Goal: Task Accomplishment & Management: Manage account settings

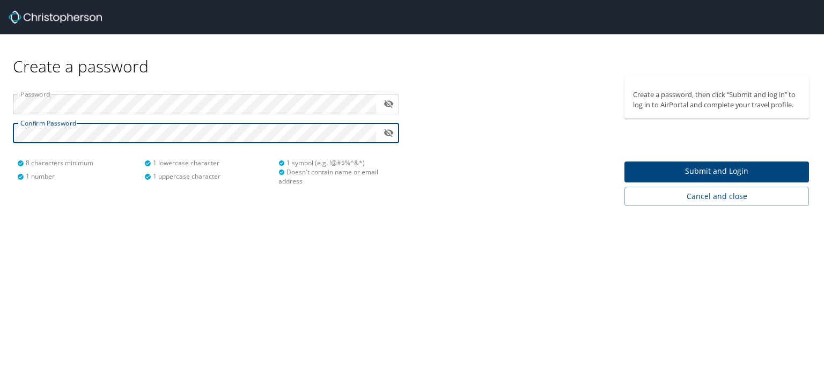
click at [712, 172] on span "Submit and Login" at bounding box center [716, 171] width 167 height 13
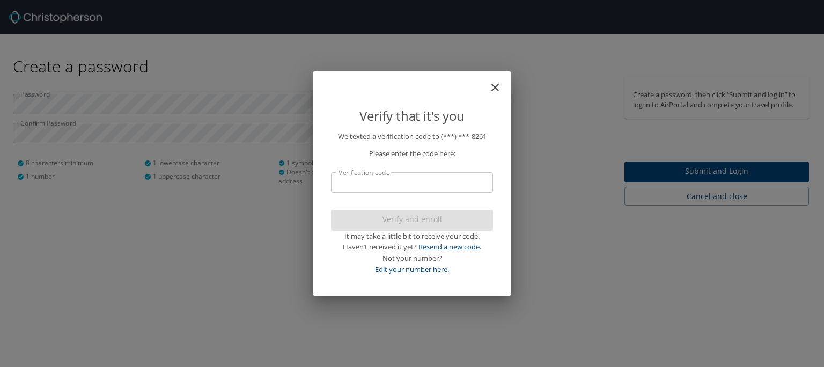
click at [424, 186] on input "Verification code" at bounding box center [412, 182] width 162 height 20
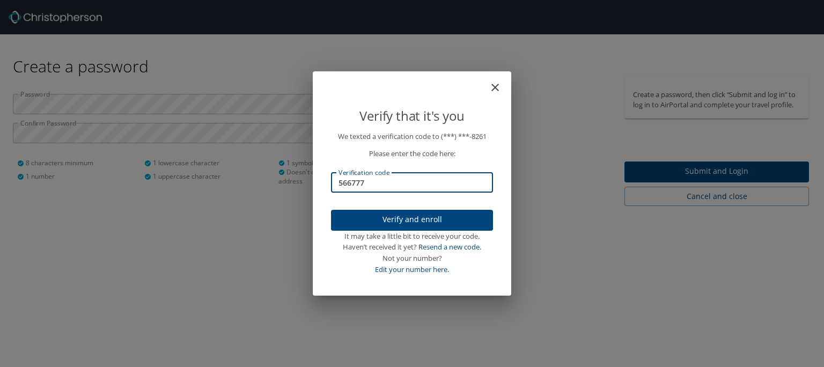
type input "566777"
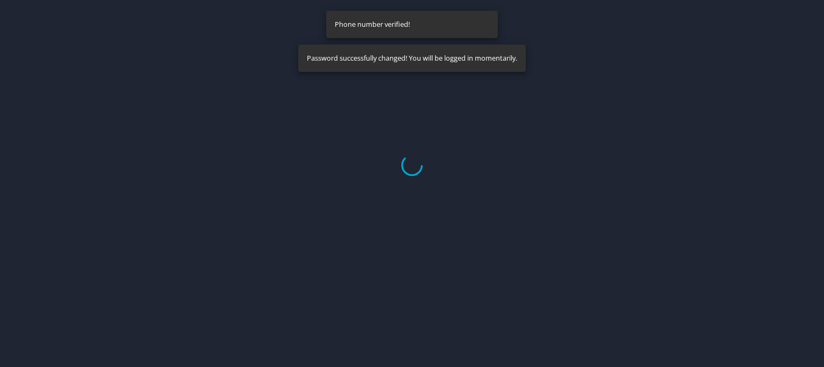
select select "US"
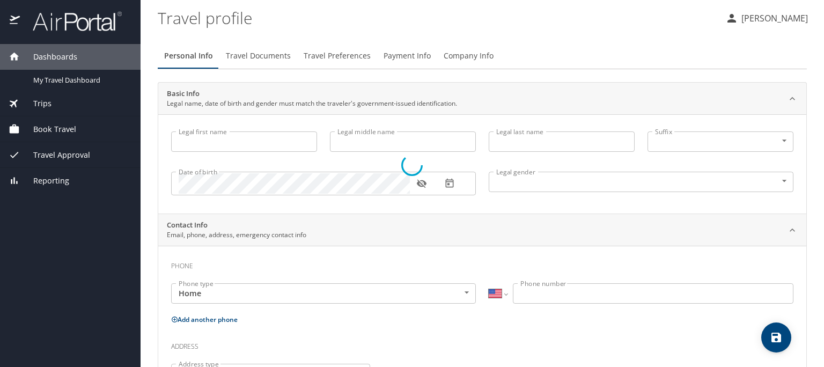
type input "Stephen"
type input "Matthew"
type input "Budner"
type input "Male"
type input "Rachel"
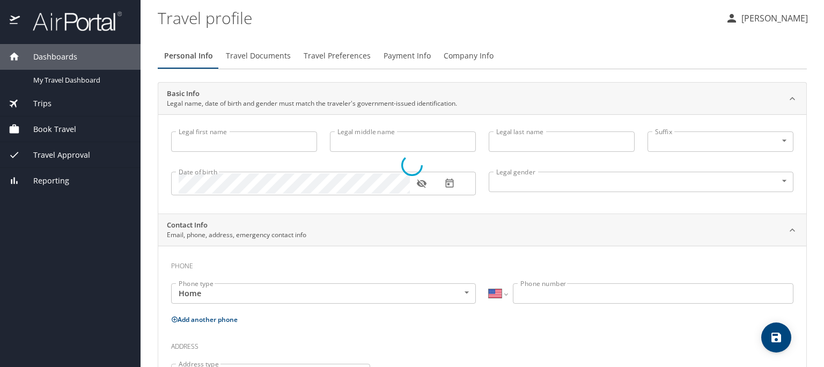
type input "Czmyr"
type input "(937) 432-5224"
type input "United States of America"
select select "US"
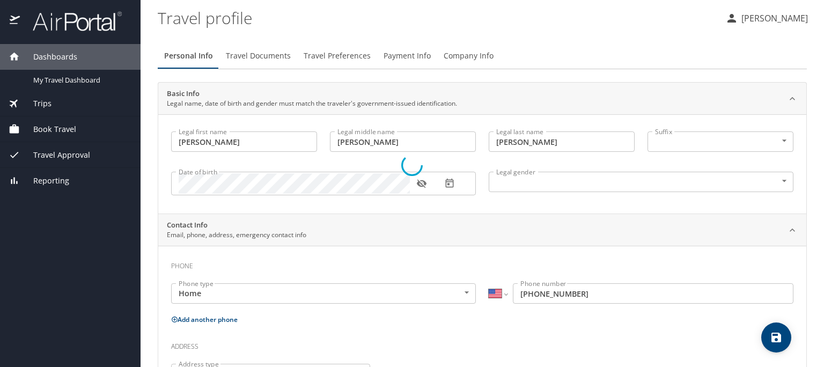
select select "US"
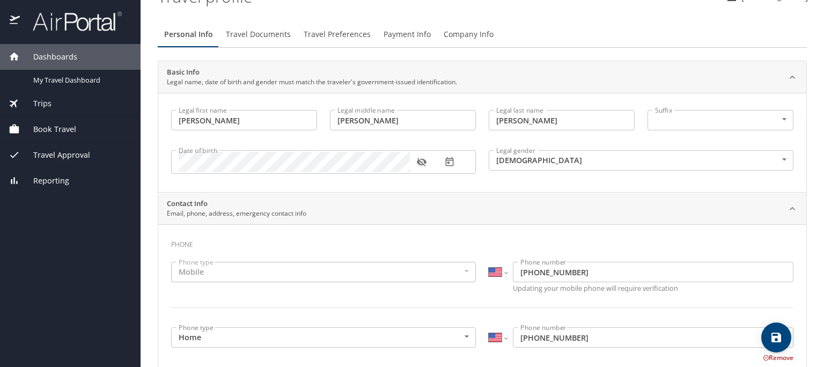
scroll to position [24, 0]
click at [417, 159] on icon "button" at bounding box center [421, 160] width 10 height 9
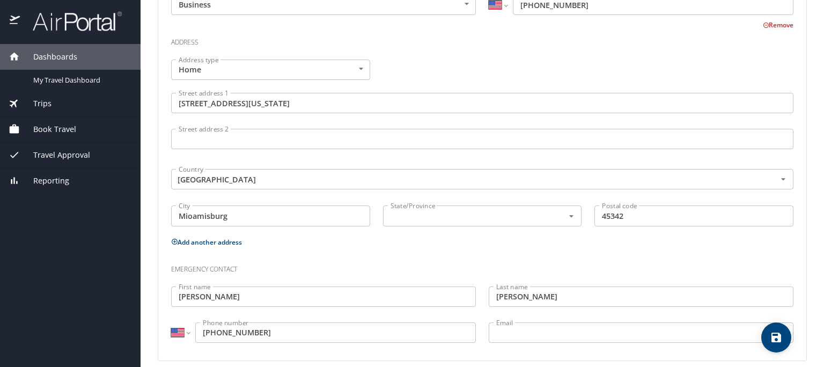
scroll to position [428, 0]
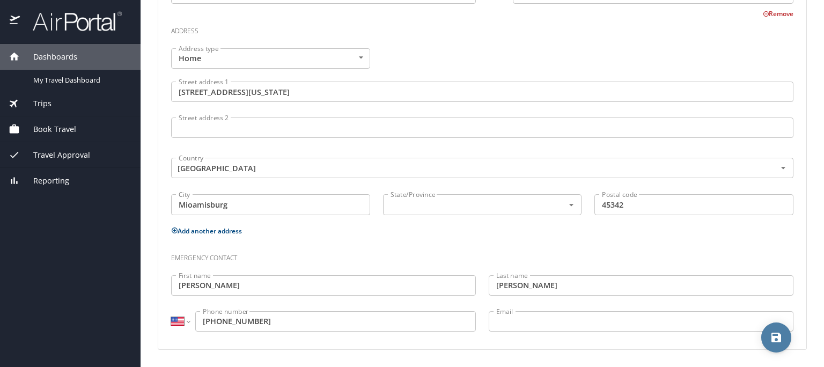
click at [775, 335] on icon "save" at bounding box center [777, 338] width 10 height 10
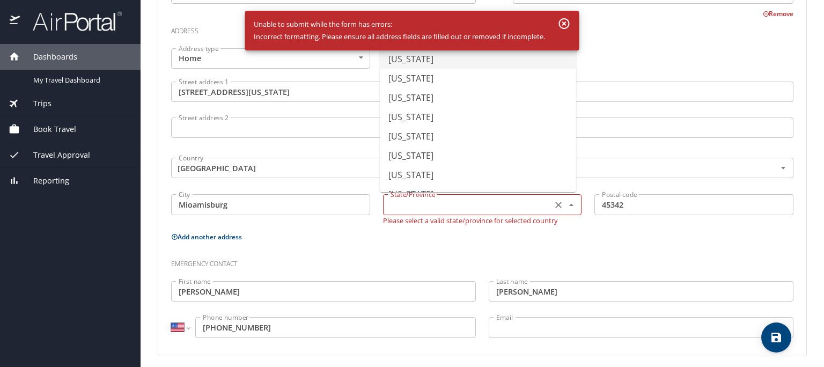
click at [428, 199] on input "text" at bounding box center [466, 204] width 161 height 14
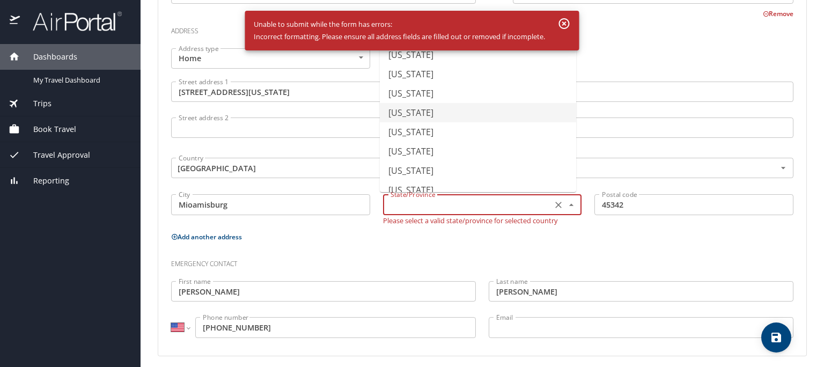
scroll to position [620, 0]
click at [406, 118] on li "Ohio" at bounding box center [478, 115] width 196 height 19
type input "Ohio"
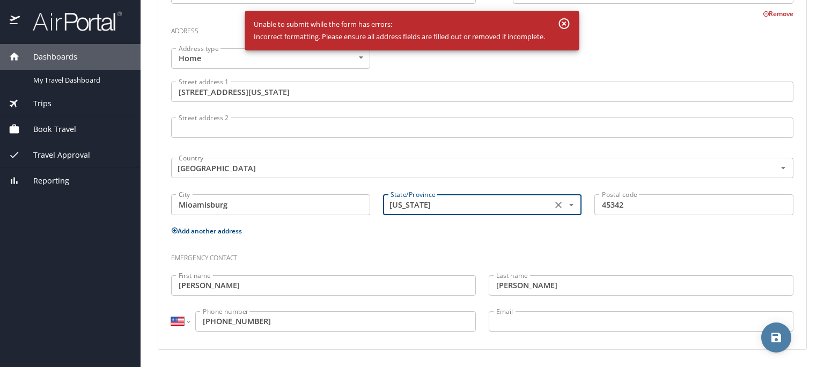
click at [774, 334] on icon "save" at bounding box center [776, 337] width 13 height 13
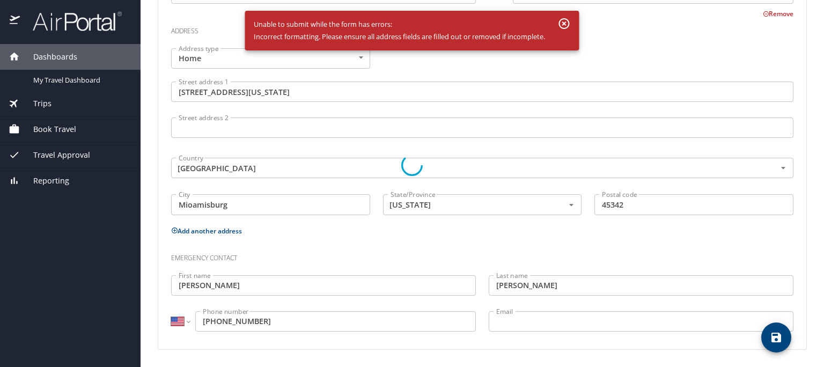
select select "US"
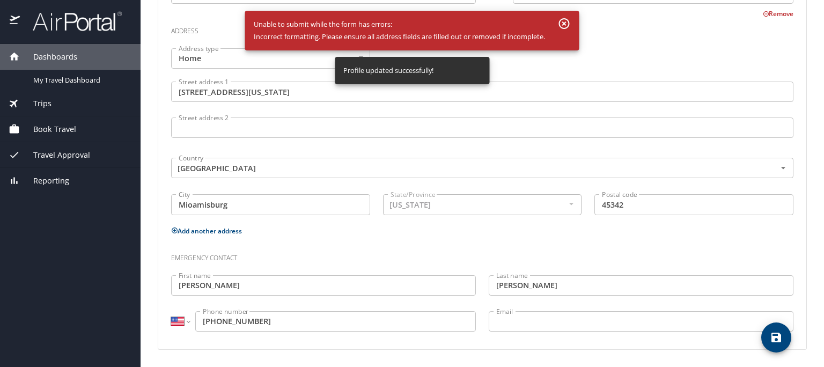
select select "US"
click at [565, 21] on icon "button" at bounding box center [564, 23] width 13 height 13
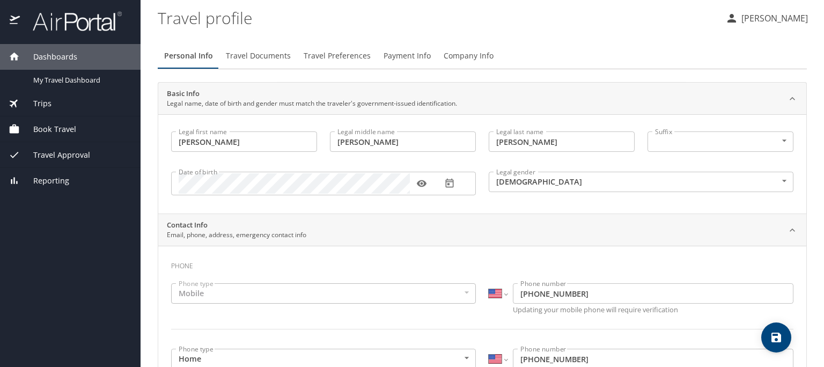
scroll to position [2, 0]
click at [261, 51] on span "Travel Documents" at bounding box center [258, 53] width 65 height 13
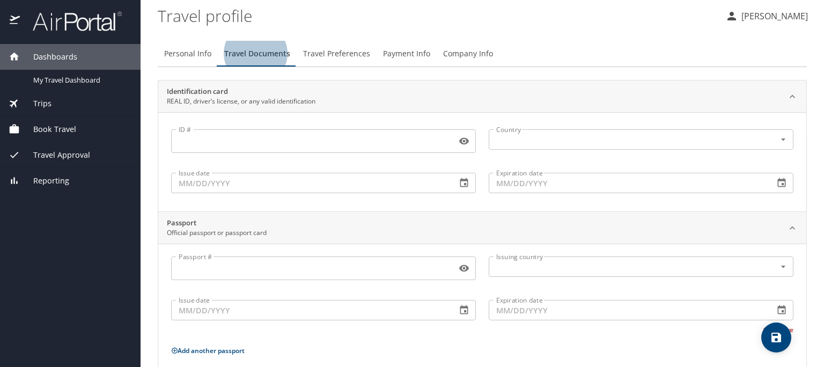
scroll to position [0, 0]
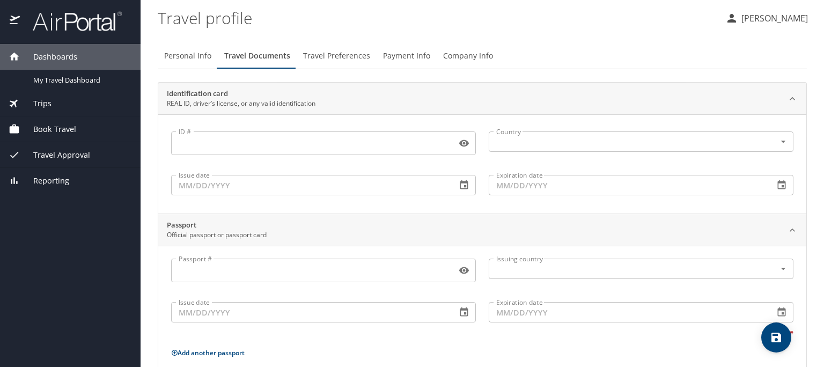
click at [299, 141] on input "ID #" at bounding box center [311, 143] width 281 height 20
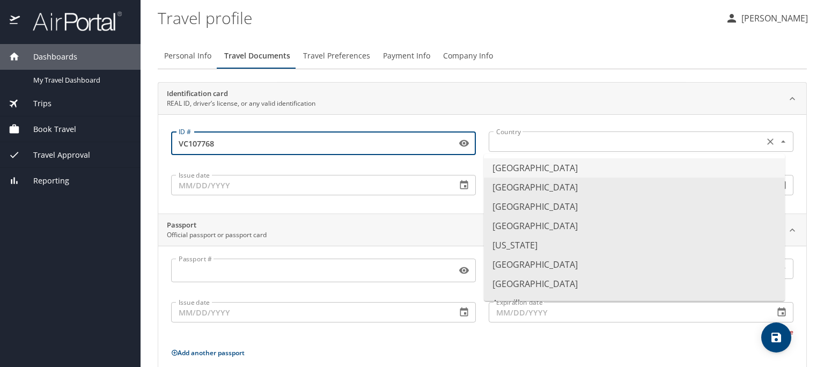
type input "VC107768"
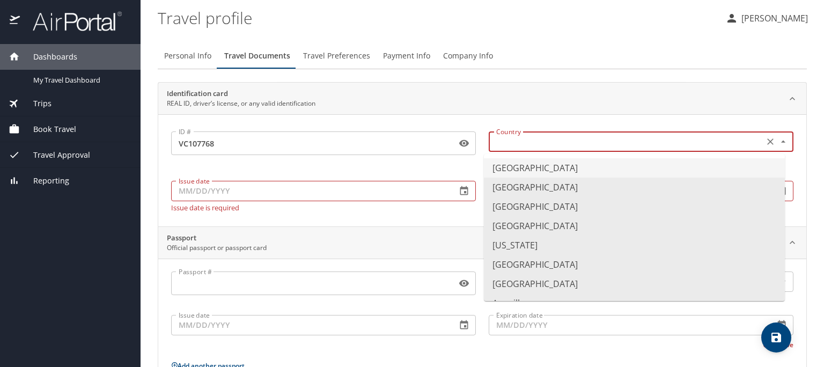
click at [524, 146] on input "text" at bounding box center [625, 142] width 267 height 14
click at [521, 165] on li "United States of America" at bounding box center [634, 167] width 301 height 19
type input "United States of America"
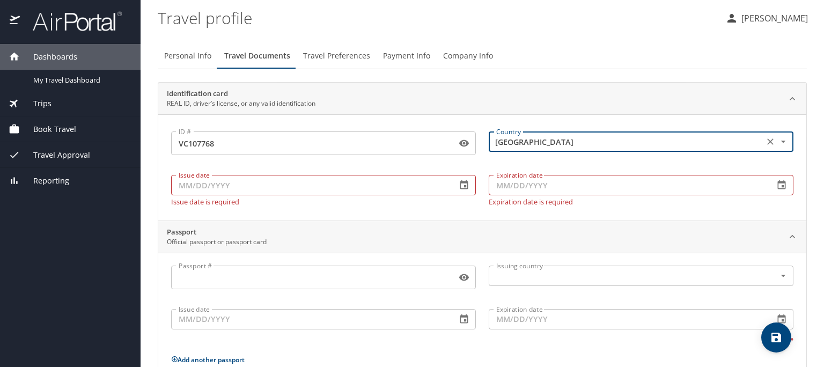
click at [308, 180] on input "Issue date" at bounding box center [309, 185] width 277 height 20
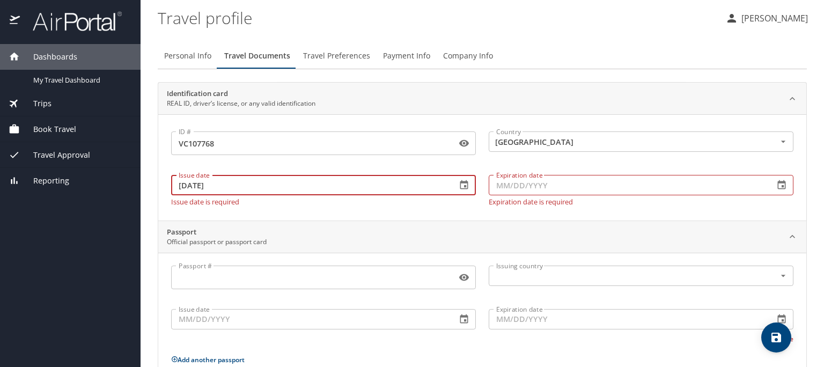
type input "01/25/2023"
click at [526, 184] on input "Expiration date" at bounding box center [627, 185] width 277 height 20
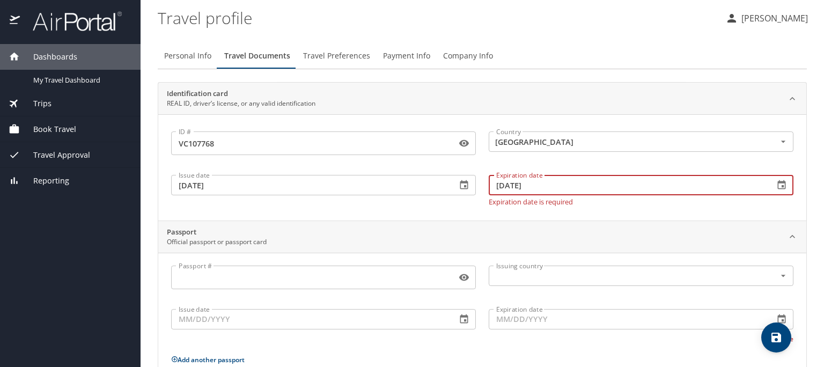
type input "12/27/2030"
click at [311, 273] on input "Passport #" at bounding box center [311, 277] width 281 height 20
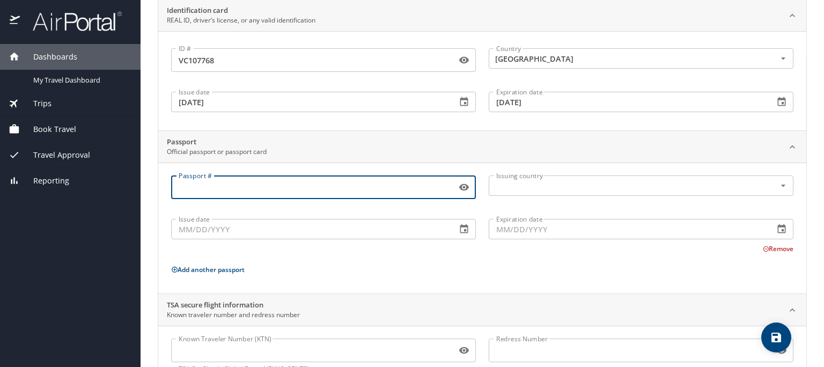
scroll to position [86, 0]
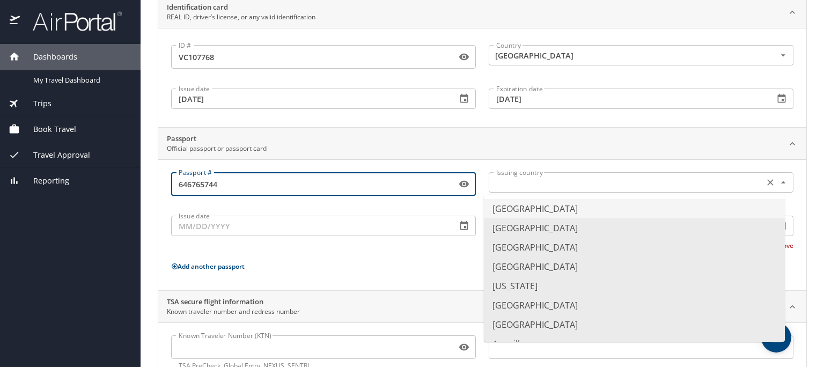
type input "646765744"
click at [532, 185] on input "text" at bounding box center [625, 182] width 267 height 14
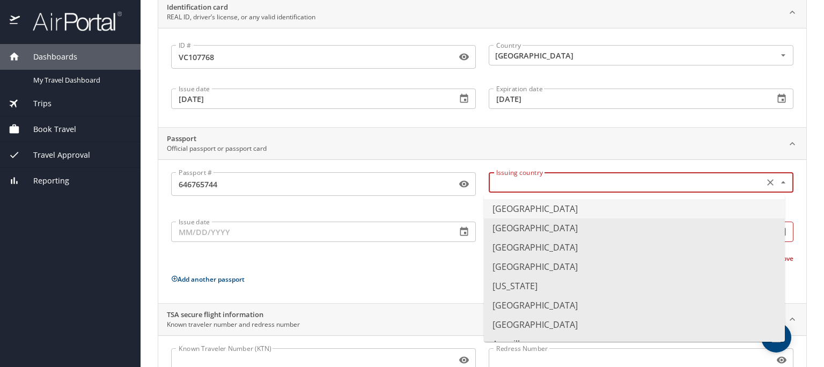
click at [525, 207] on li "United States of America" at bounding box center [634, 208] width 301 height 19
type input "United States of America"
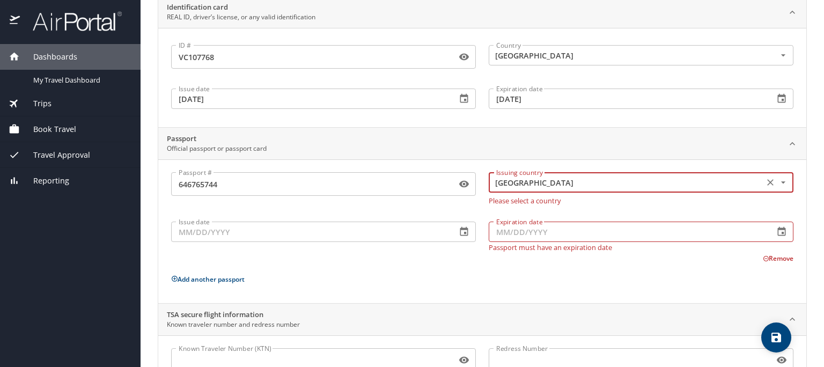
click at [294, 231] on input "Issue date" at bounding box center [309, 232] width 277 height 20
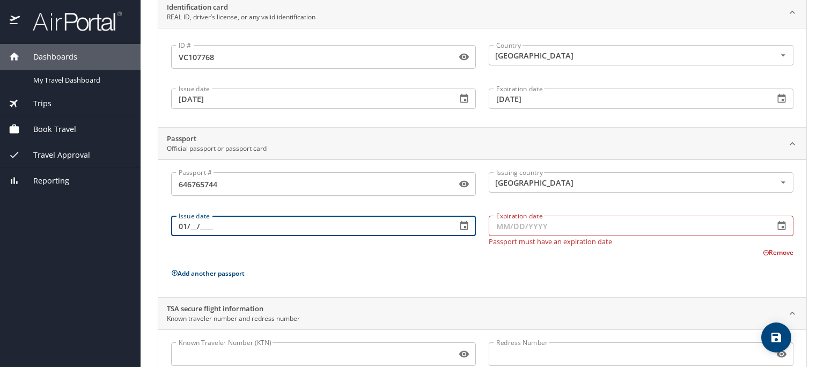
type input "0_/__/____"
type input "07/11/2019"
click at [515, 227] on input "Expiration date" at bounding box center [627, 226] width 277 height 20
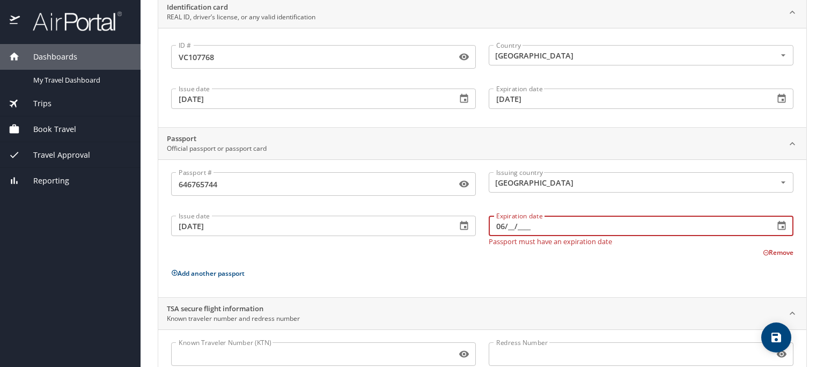
type input "0_/__/____"
type input "11/06/2029"
click at [220, 224] on input "07/11/2019" at bounding box center [309, 226] width 277 height 20
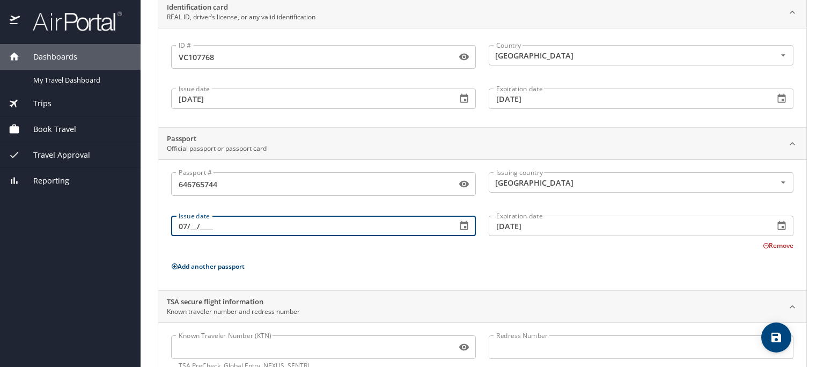
type input "0_/__/____"
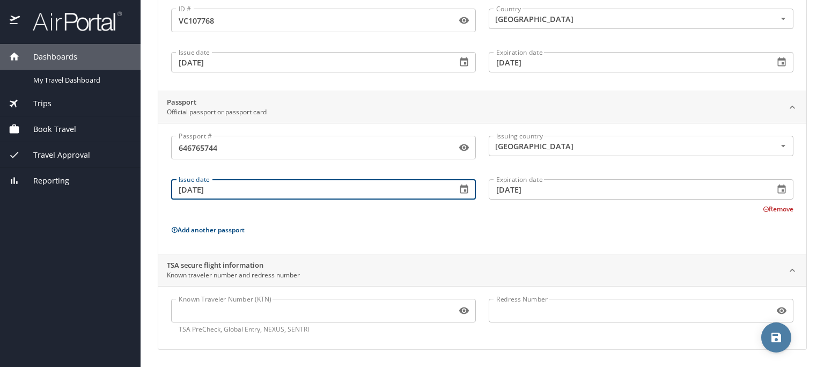
type input "11/07/2019"
click at [777, 332] on icon "save" at bounding box center [776, 337] width 13 height 13
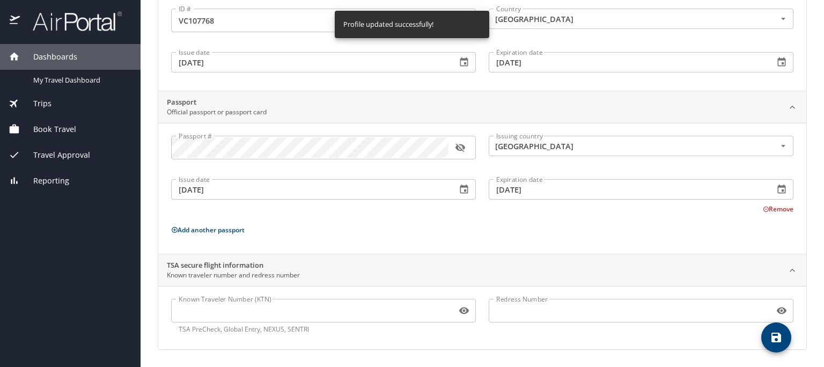
scroll to position [0, 0]
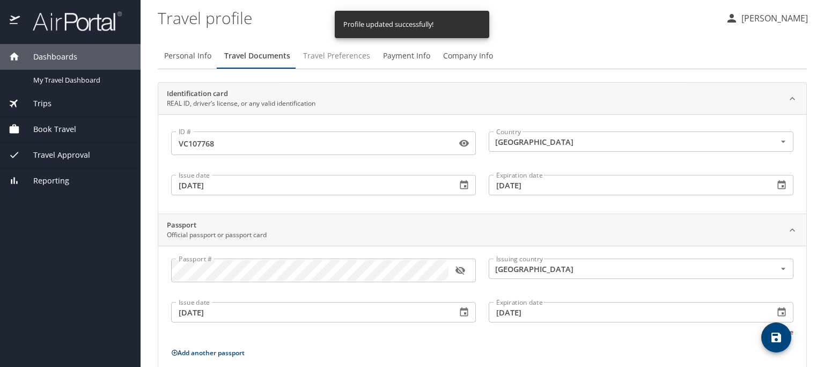
click at [341, 57] on span "Travel Preferences" at bounding box center [336, 55] width 67 height 13
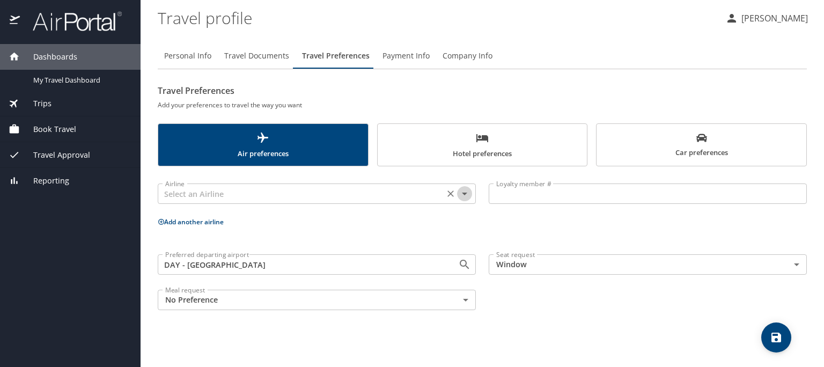
click at [466, 194] on icon "Open" at bounding box center [464, 193] width 13 height 13
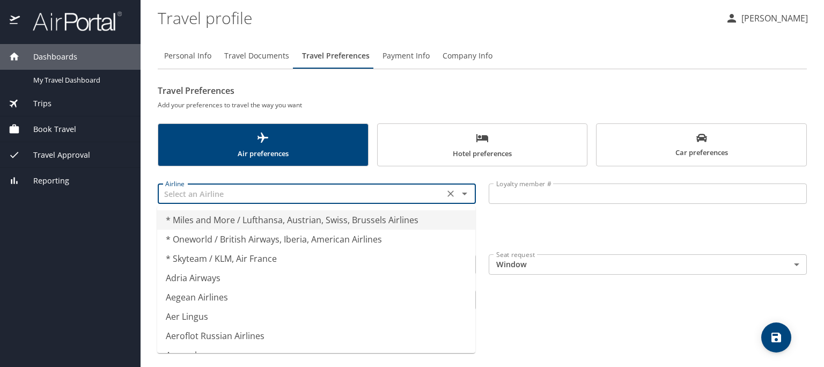
type input "* Miles and More / Lufthansa, Austrian, Swiss, Brussels Airlines"
click at [411, 122] on div "Travel Preferences Add your preferences to travel the way you want Air preferen…" at bounding box center [482, 199] width 649 height 234
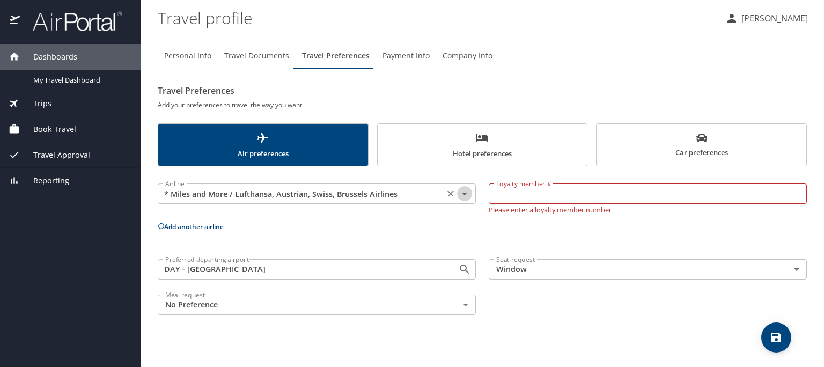
click at [465, 194] on icon "Open" at bounding box center [464, 194] width 5 height 3
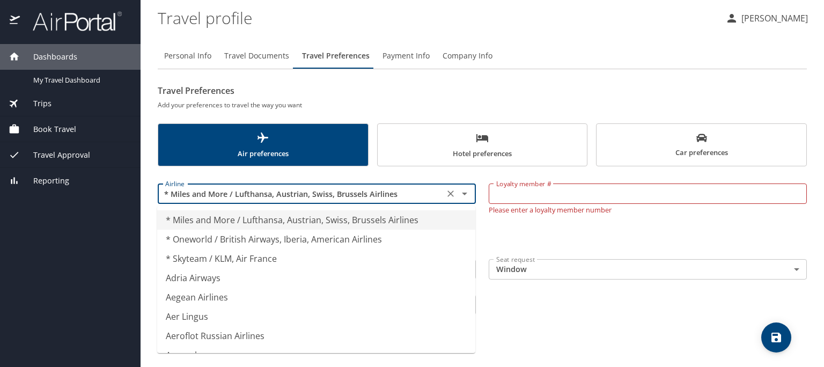
click at [398, 100] on h6 "Add your preferences to travel the way you want" at bounding box center [482, 104] width 649 height 11
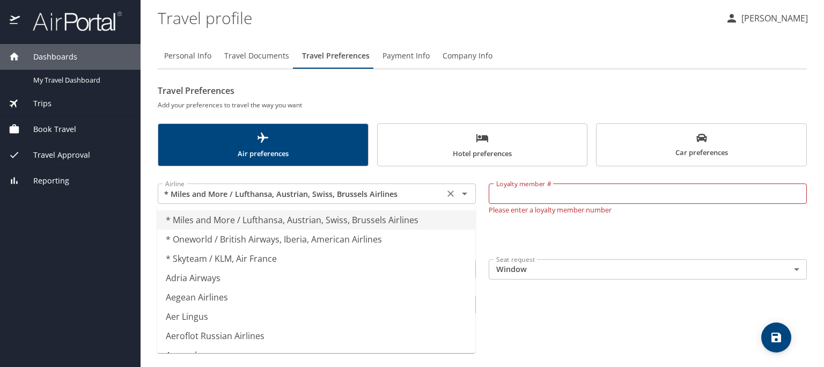
click at [412, 189] on input "* Miles and More / Lufthansa, Austrian, Swiss, Brussels Airlines" at bounding box center [301, 194] width 280 height 14
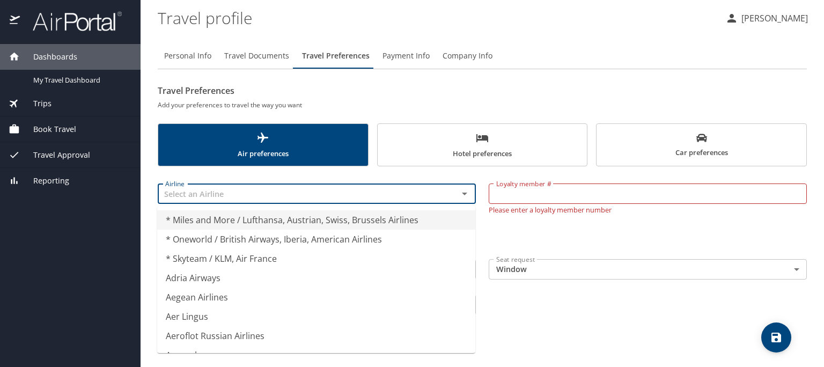
type input "* Miles and More / Lufthansa, Austrian, Swiss, Brussels Airlines"
click at [434, 101] on h6 "Add your preferences to travel the way you want" at bounding box center [482, 104] width 649 height 11
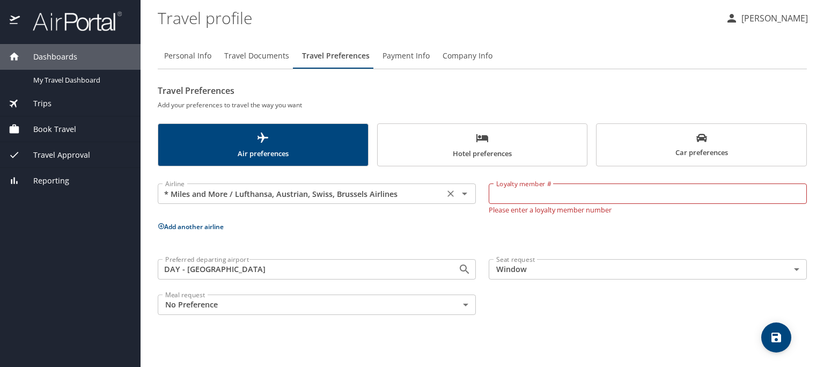
click at [409, 184] on div "* Miles and More / Lufthansa, Austrian, Swiss, Brussels Airlines Airline" at bounding box center [317, 194] width 318 height 20
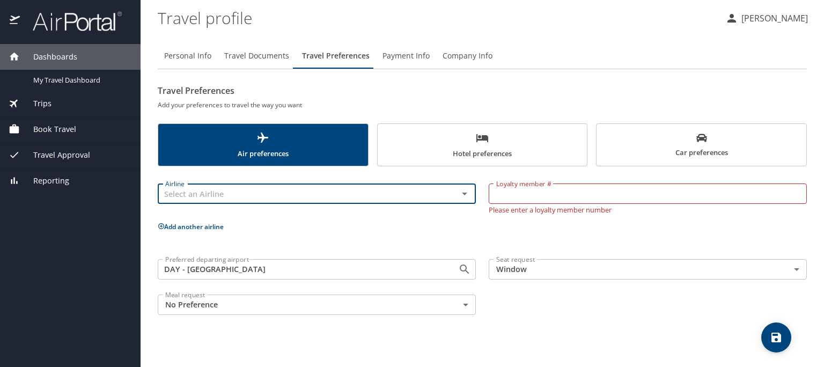
click at [376, 332] on div "Personal Info Travel Documents Travel Preferences Payment Info Company Info Tra…" at bounding box center [482, 200] width 649 height 333
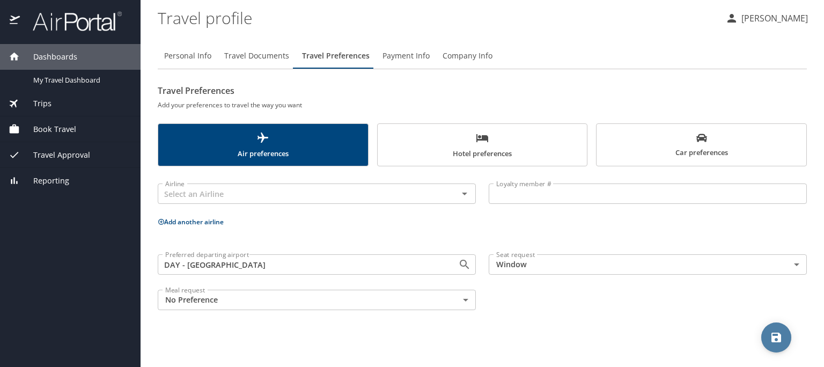
click at [777, 331] on icon "save" at bounding box center [776, 337] width 13 height 13
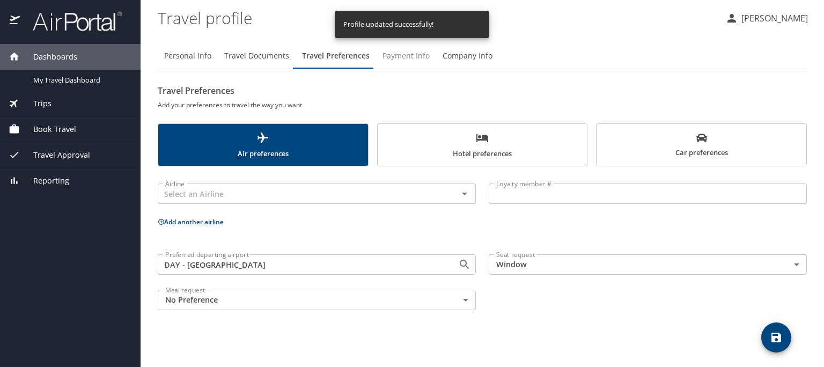
click at [412, 52] on span "Payment Info" at bounding box center [406, 55] width 47 height 13
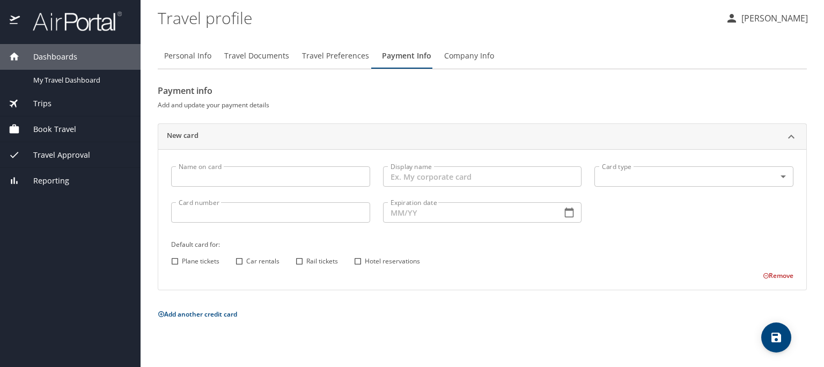
click at [307, 180] on input "Name on card" at bounding box center [270, 176] width 199 height 20
type input "Stephen M Budner"
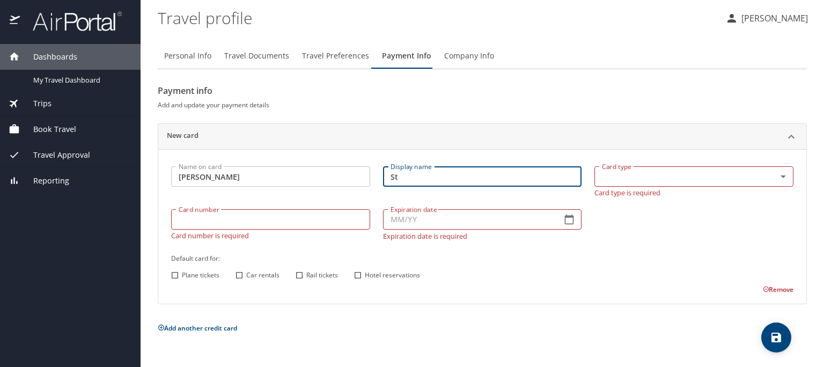
type input "S"
type input "Citi CC"
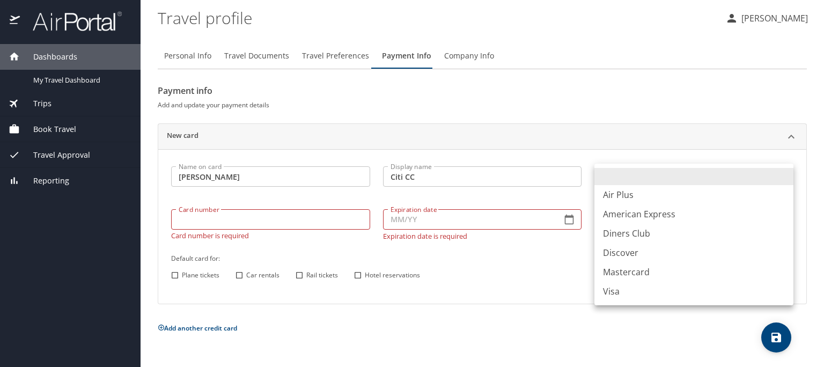
click at [633, 176] on body "Dashboards My Travel Dashboard Trips Current / Future Trips Past Trips Trips Mi…" at bounding box center [412, 183] width 824 height 367
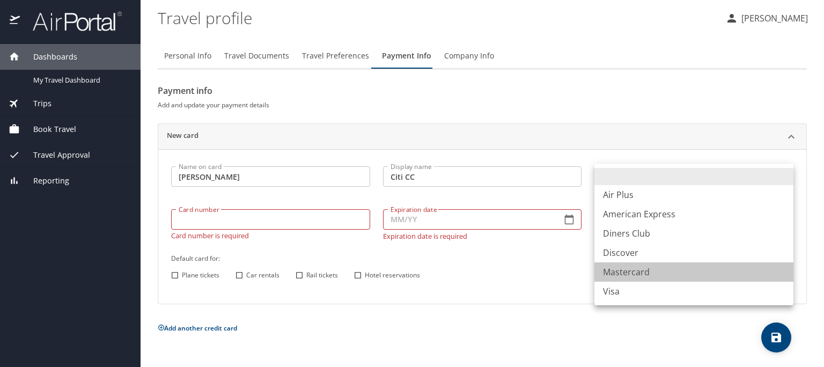
click at [633, 273] on li "Mastercard" at bounding box center [694, 271] width 199 height 19
type input "CA"
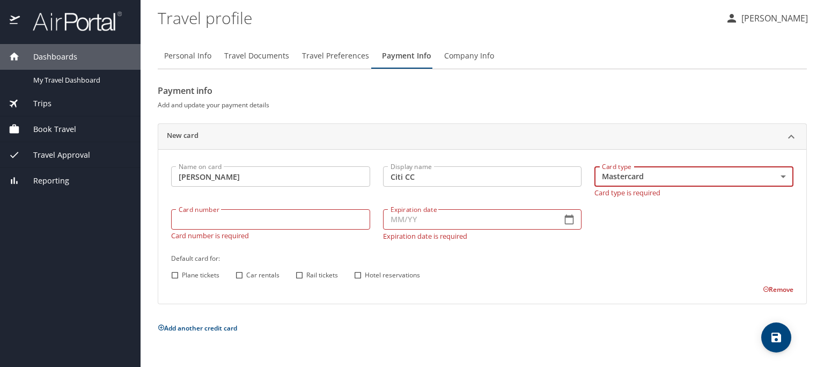
click at [232, 211] on input "Card number" at bounding box center [270, 219] width 199 height 20
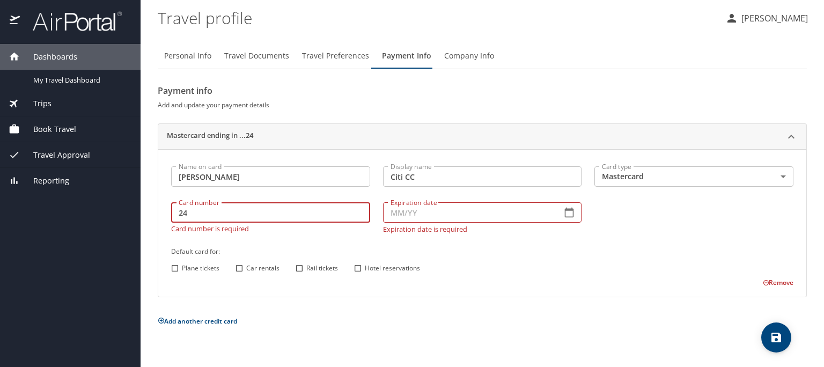
type input "2"
type input "5424181063707330"
click at [460, 218] on input "Expiration date" at bounding box center [468, 212] width 171 height 20
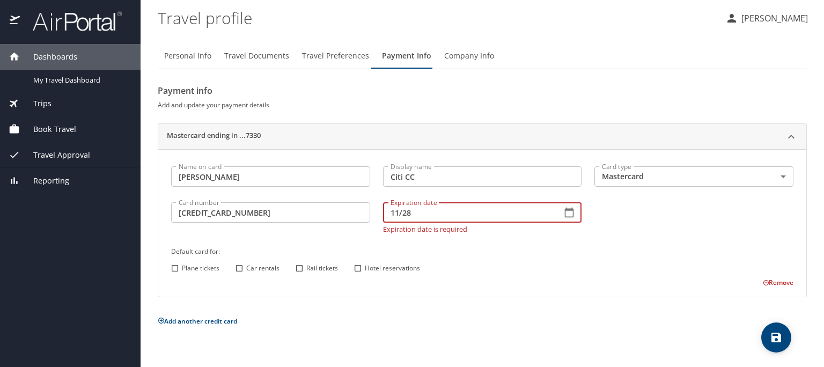
type input "11/28"
click at [498, 246] on h6 "Default card for:" at bounding box center [482, 251] width 622 height 11
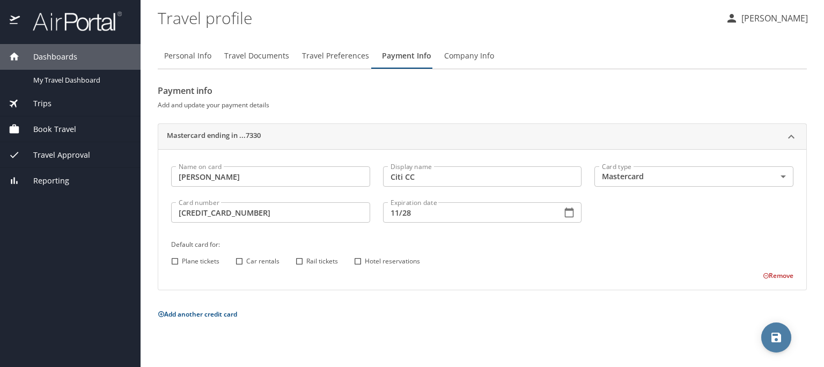
click at [772, 334] on icon "save" at bounding box center [777, 338] width 10 height 10
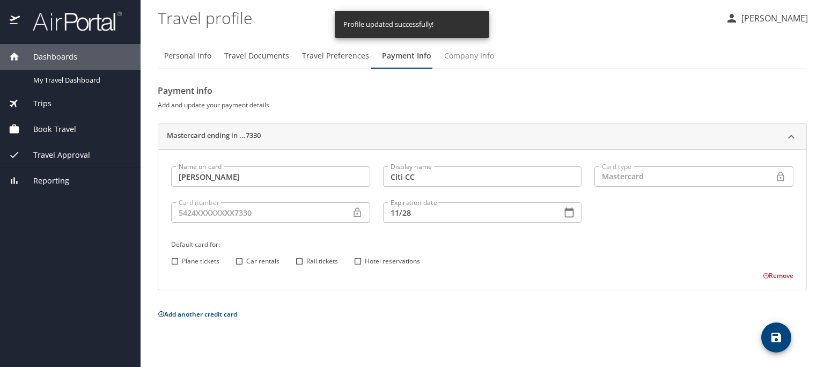
click at [464, 59] on span "Company Info" at bounding box center [469, 55] width 50 height 13
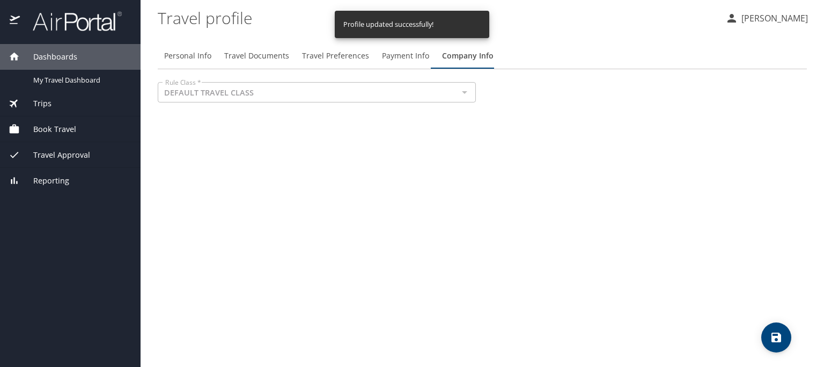
click at [464, 91] on div at bounding box center [464, 92] width 14 height 15
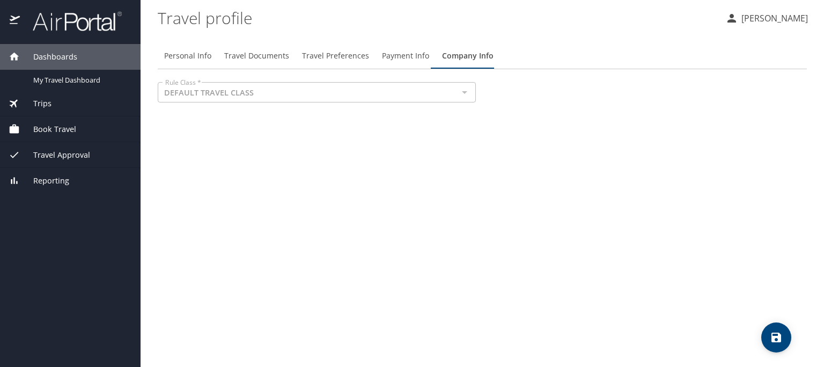
click at [464, 91] on div at bounding box center [464, 92] width 14 height 15
click at [466, 92] on div at bounding box center [464, 92] width 14 height 15
click at [376, 242] on div "Personal Info Travel Documents Travel Preferences Payment Info Company Info Rul…" at bounding box center [482, 200] width 649 height 333
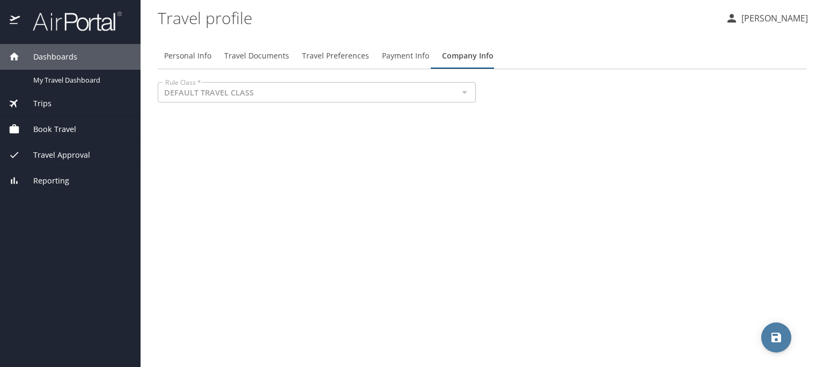
click at [772, 339] on icon "save" at bounding box center [777, 338] width 10 height 10
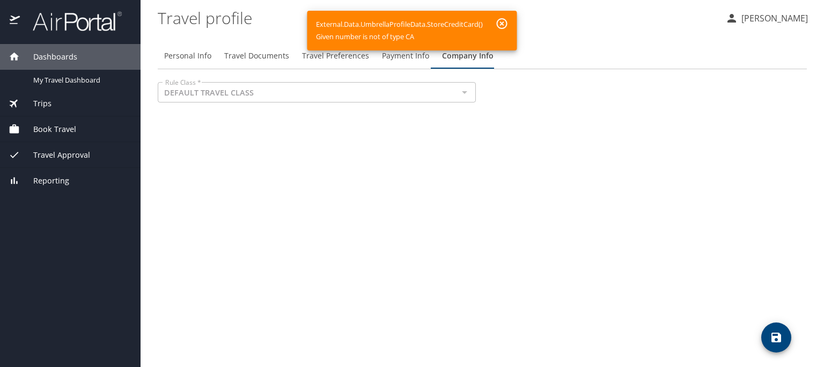
click at [538, 190] on div "Personal Info Travel Documents Travel Preferences Payment Info Company Info Rul…" at bounding box center [482, 200] width 649 height 333
click at [395, 60] on span "Payment Info" at bounding box center [405, 55] width 47 height 13
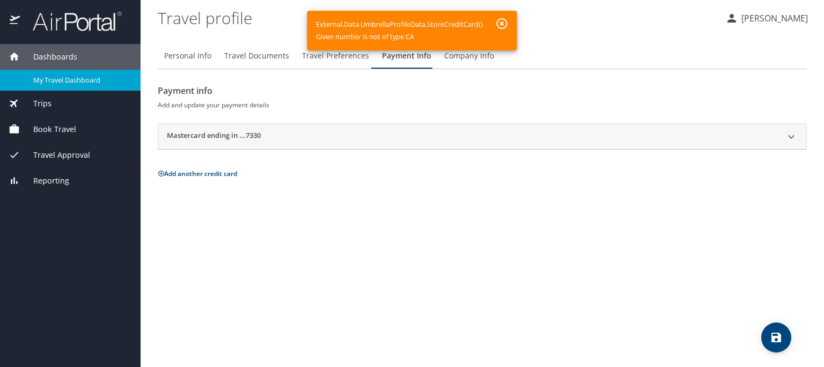
click at [72, 76] on span "My Travel Dashboard" at bounding box center [80, 80] width 94 height 10
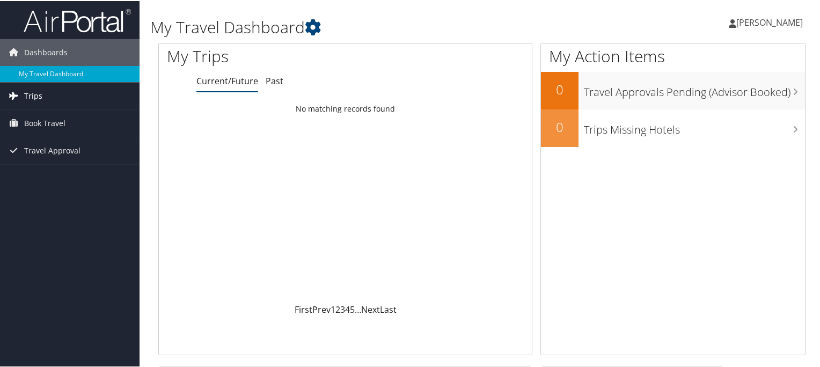
click at [33, 92] on span "Trips" at bounding box center [33, 95] width 18 height 27
click at [49, 174] on span "Book Travel" at bounding box center [44, 170] width 41 height 27
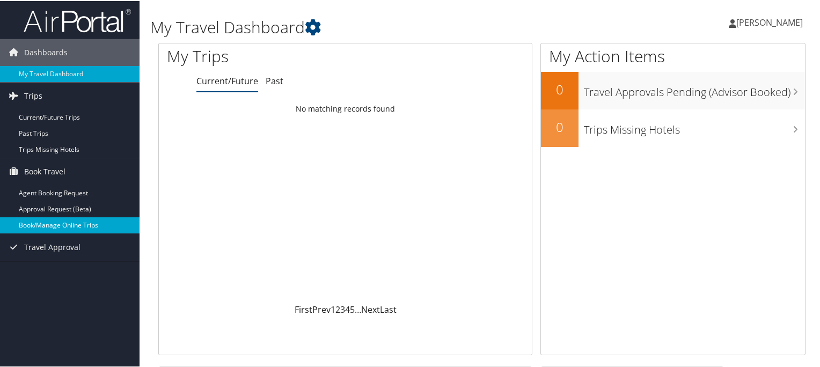
click at [58, 223] on link "Book/Manage Online Trips" at bounding box center [70, 224] width 140 height 16
